Goal: Communication & Community: Answer question/provide support

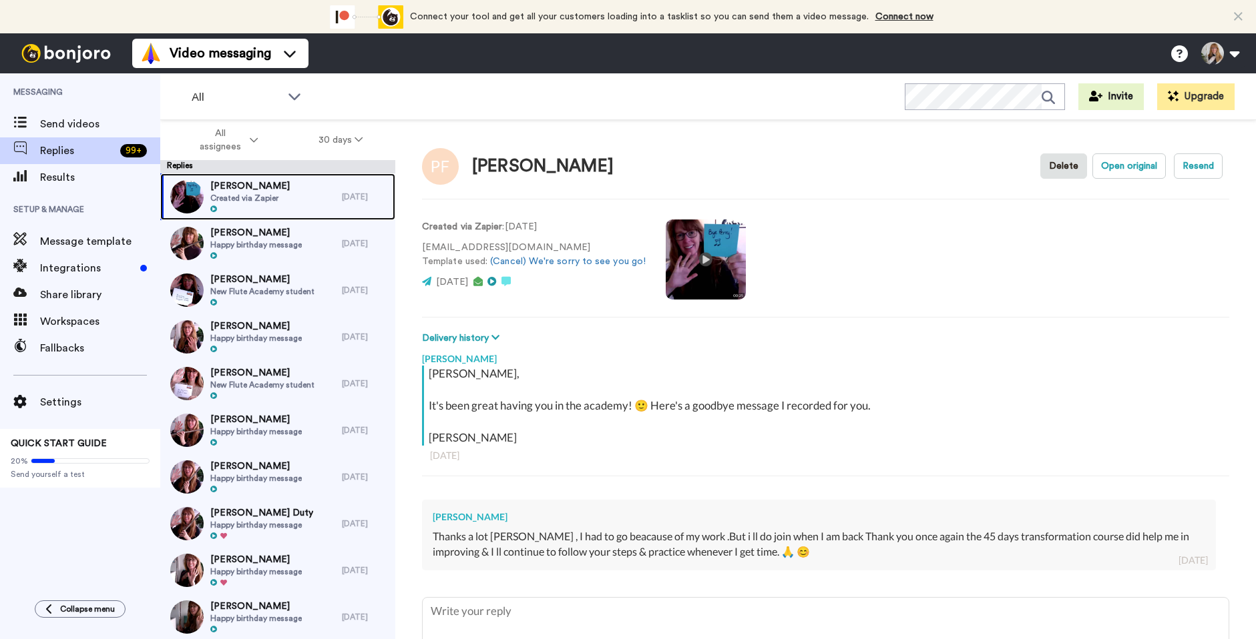
click at [248, 202] on span "Created via Zapier" at bounding box center [249, 198] width 79 height 11
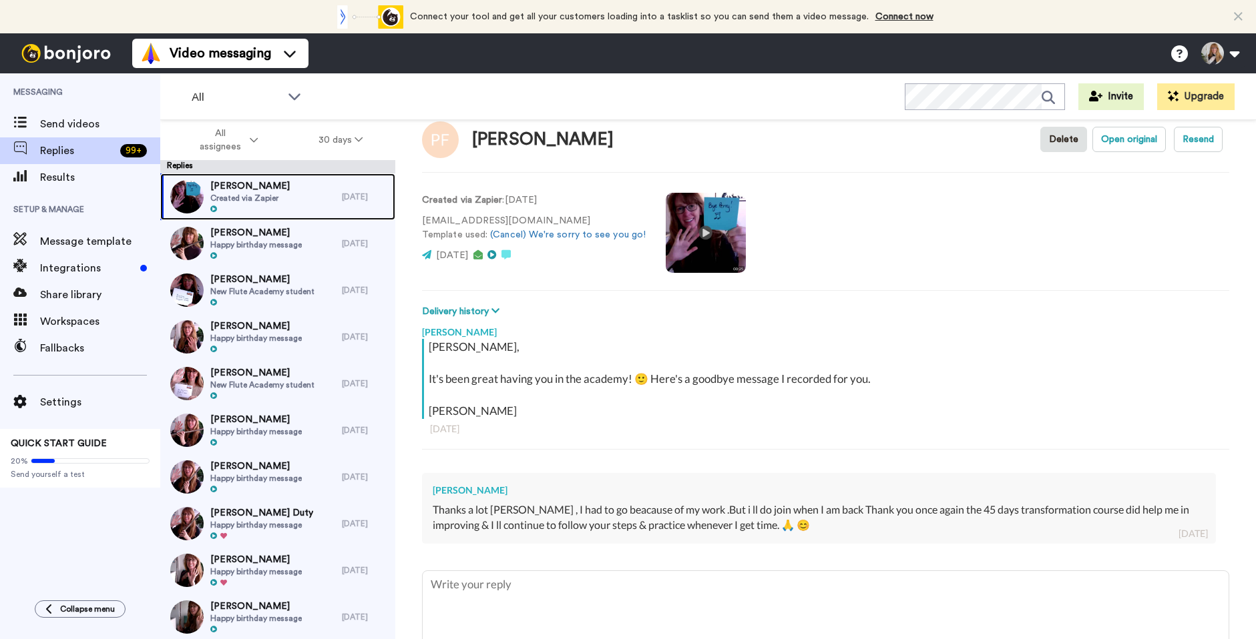
scroll to position [30, 0]
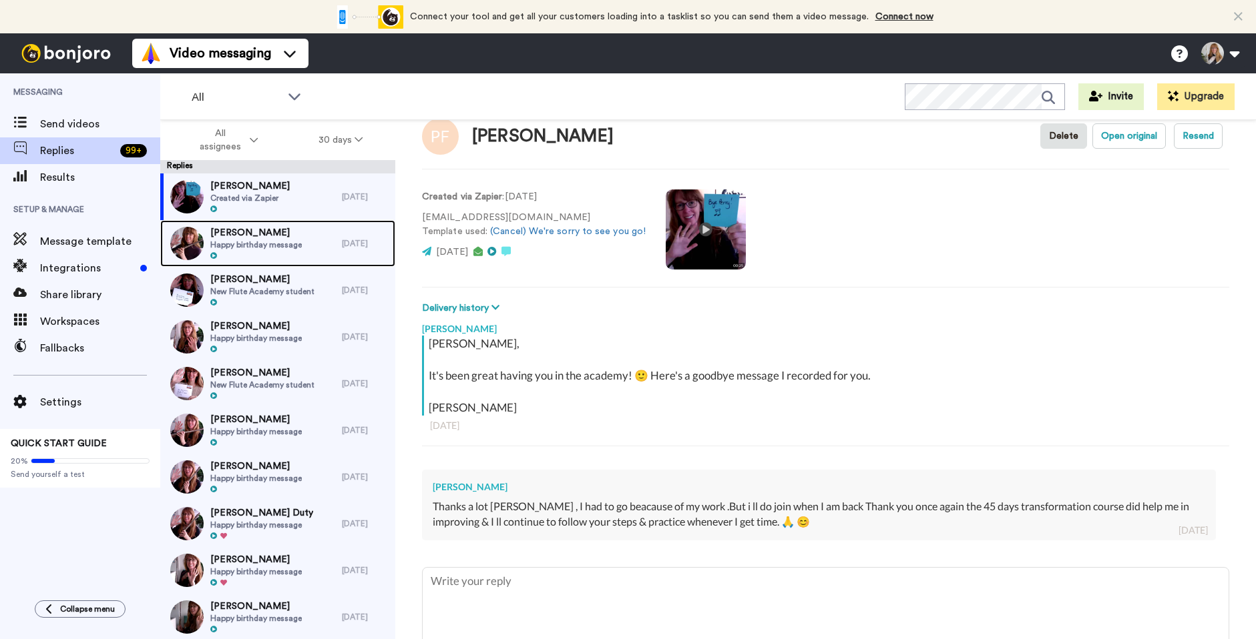
click at [272, 238] on span "[PERSON_NAME]" at bounding box center [255, 232] width 91 height 13
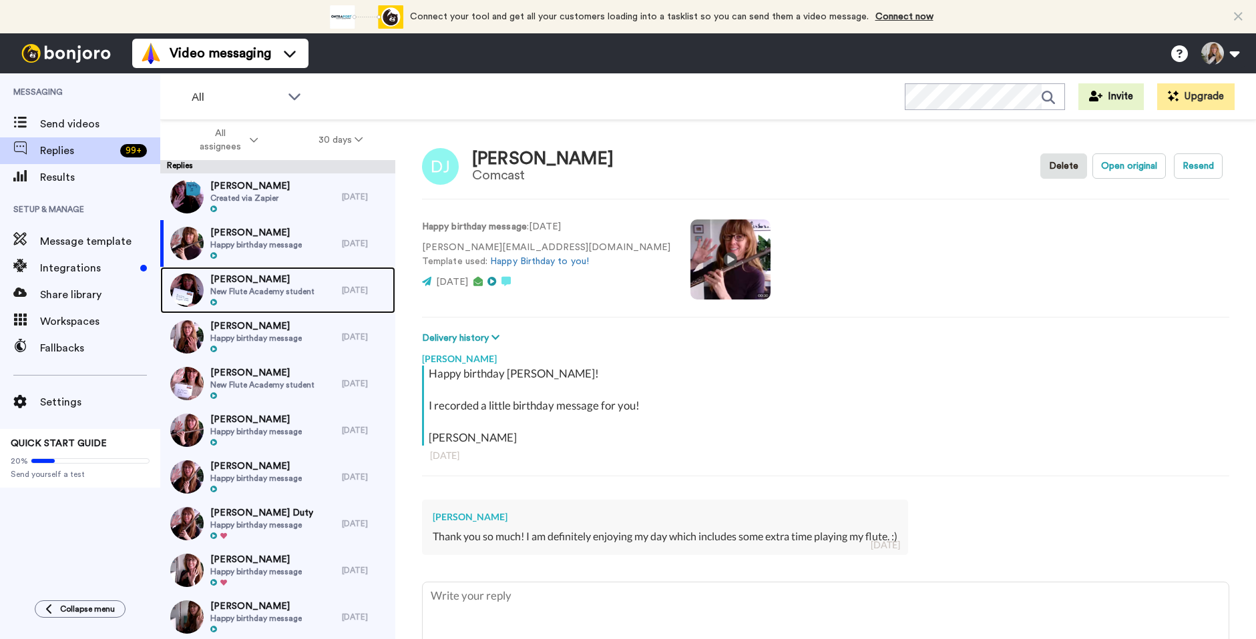
click at [282, 279] on span "[PERSON_NAME]" at bounding box center [262, 279] width 104 height 13
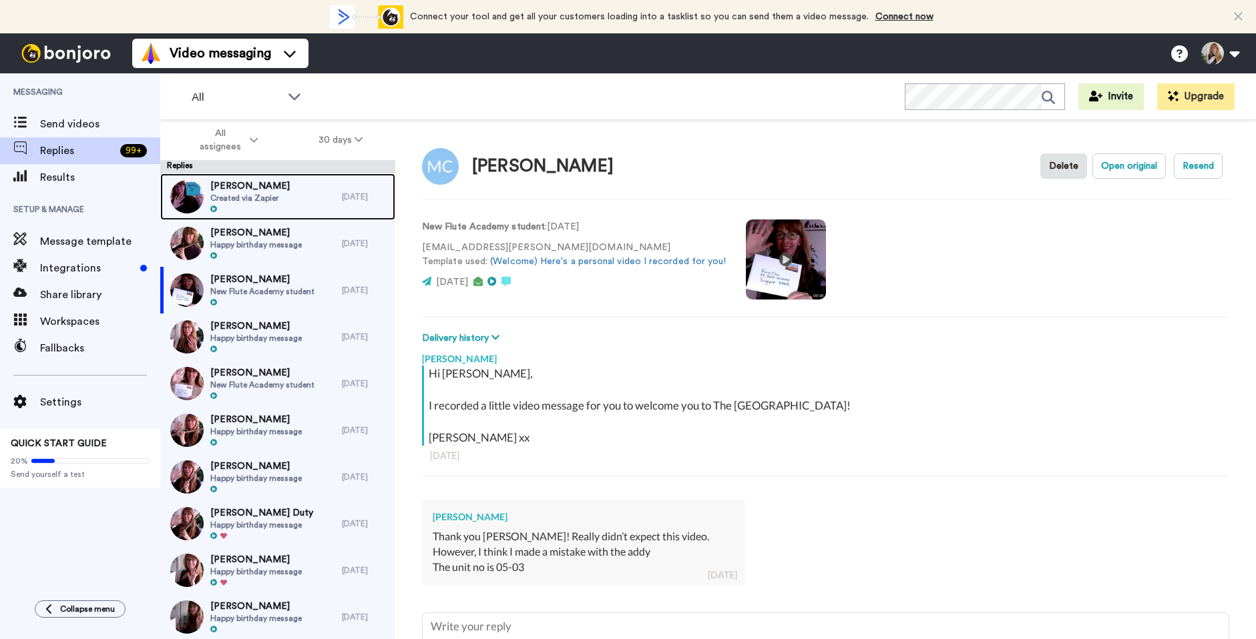
click at [284, 198] on div "[PERSON_NAME] Created via Zapier" at bounding box center [251, 197] width 182 height 47
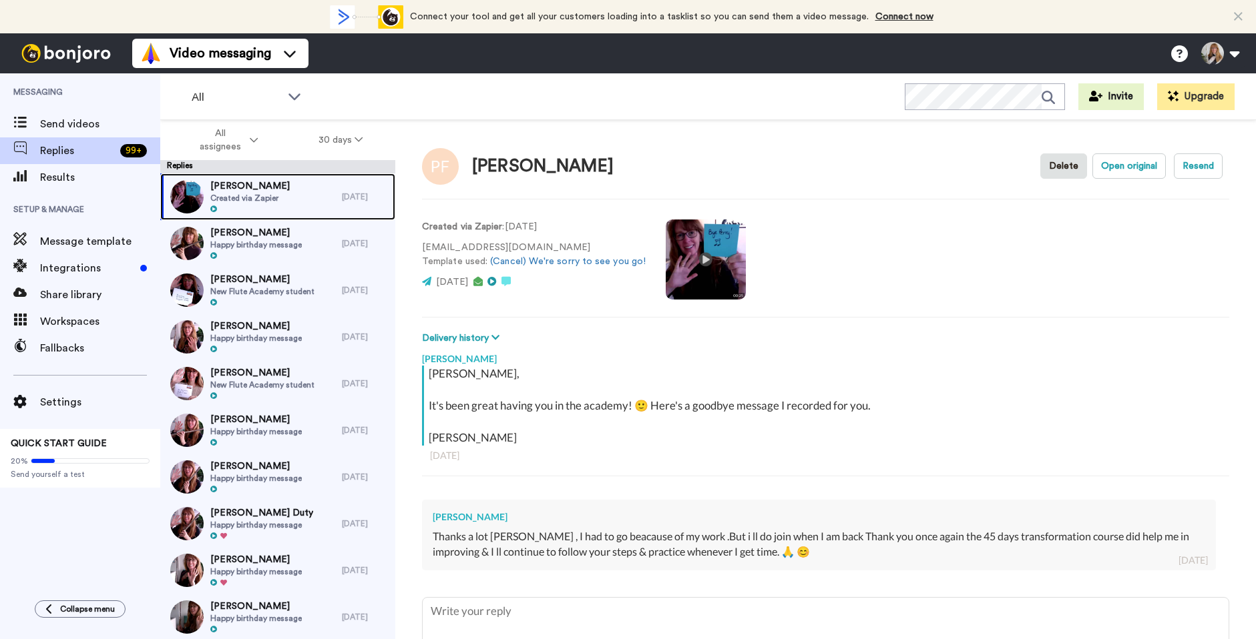
type textarea "x"
